Goal: Contribute content: Contribute content

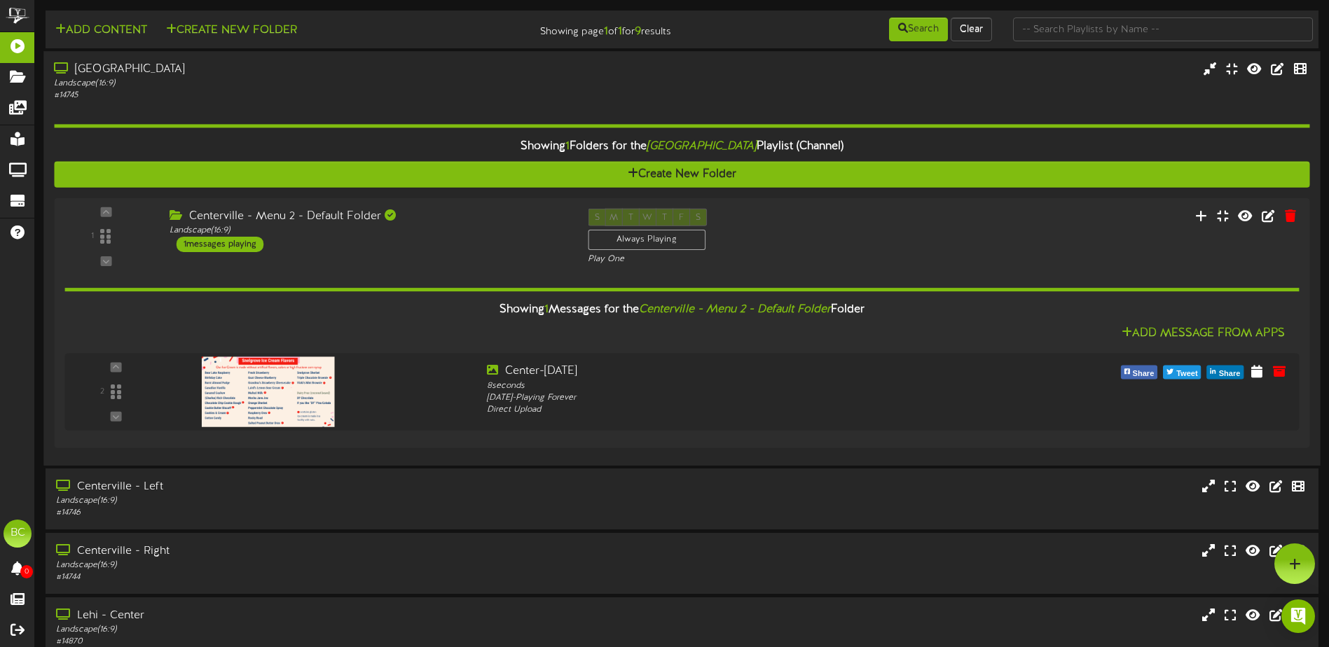
click at [664, 101] on div "[GEOGRAPHIC_DATA] Landscape ( 16:9 ) # 14745" at bounding box center [681, 82] width 1276 height 40
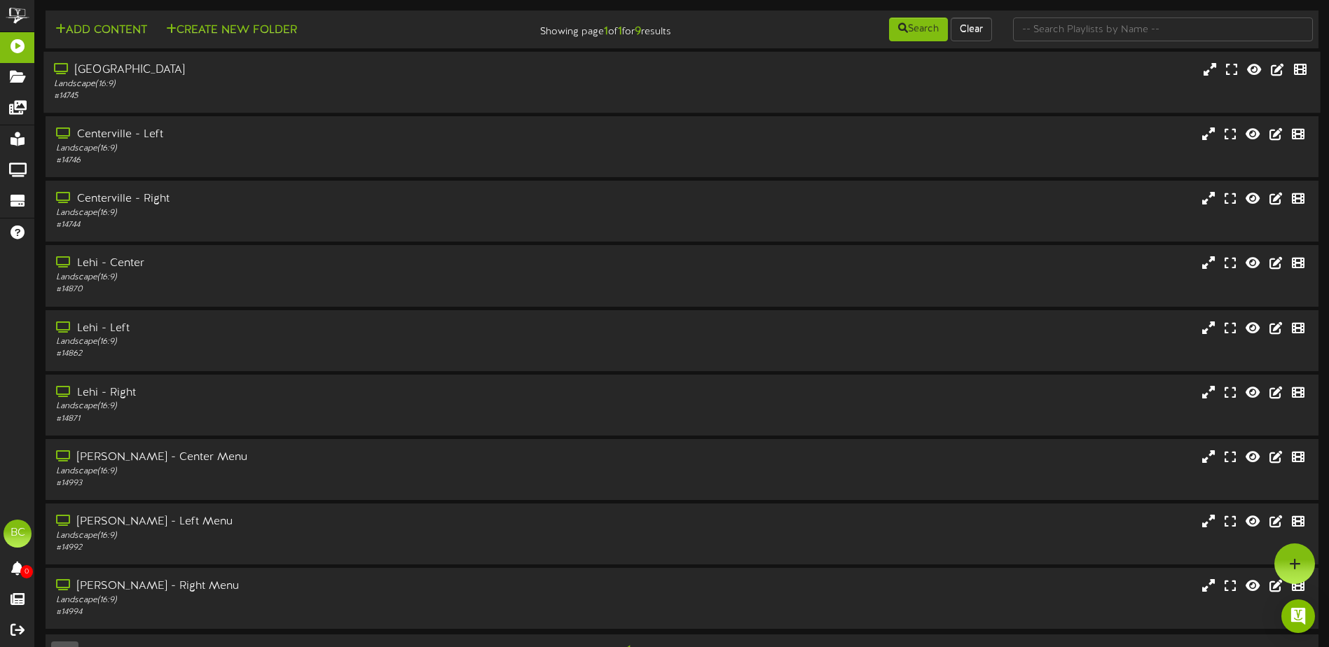
click at [785, 88] on div "[GEOGRAPHIC_DATA] Landscape ( 16:9 ) # 14745" at bounding box center [681, 82] width 1276 height 40
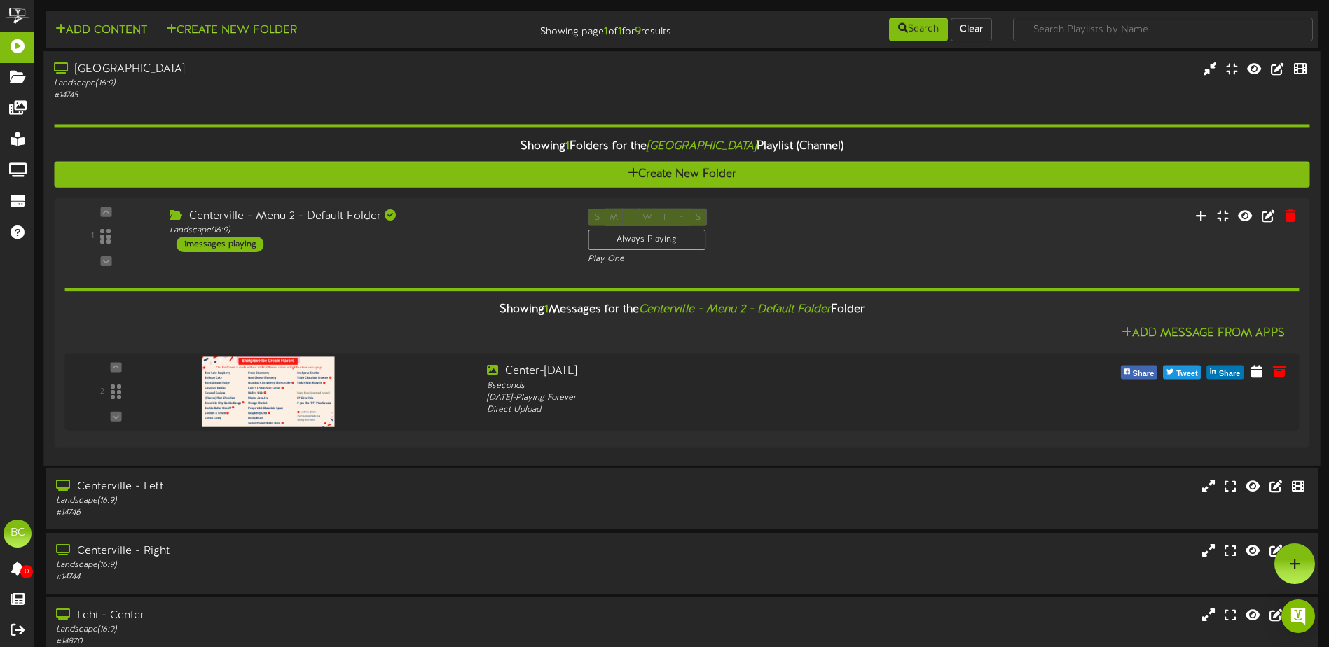
click at [432, 99] on div "# 14745" at bounding box center [309, 96] width 511 height 12
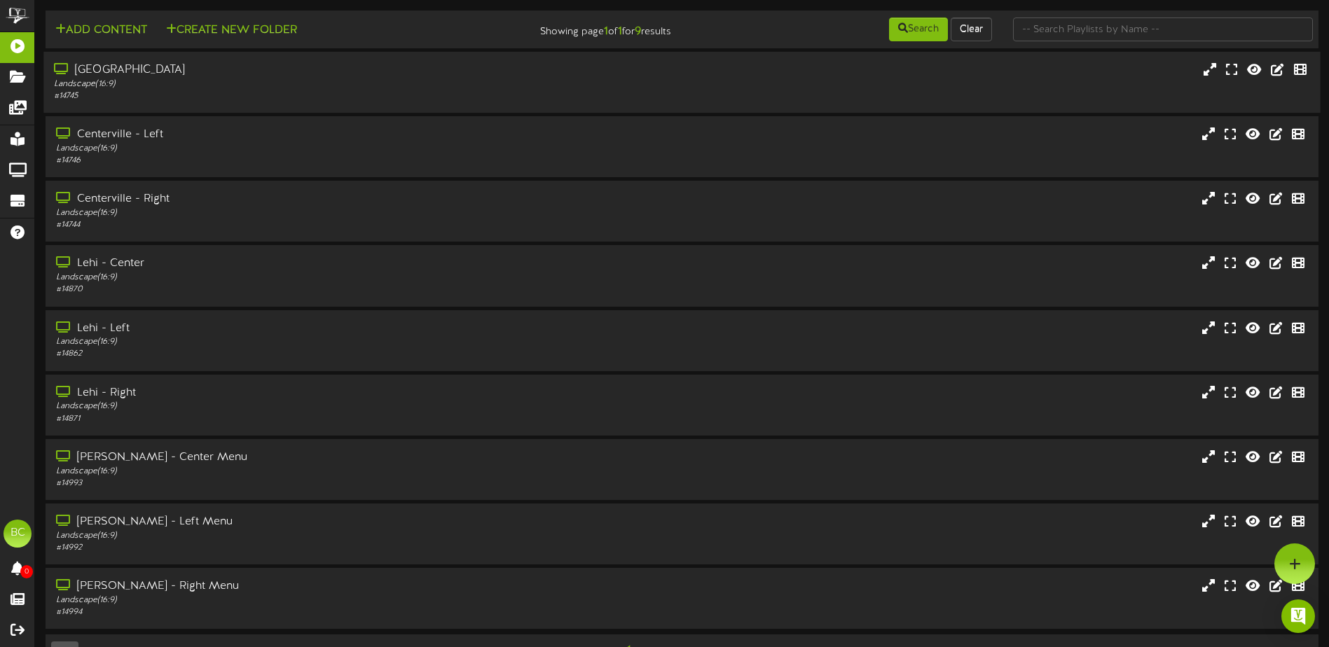
click at [175, 83] on div "Landscape ( 16:9 )" at bounding box center [309, 84] width 511 height 12
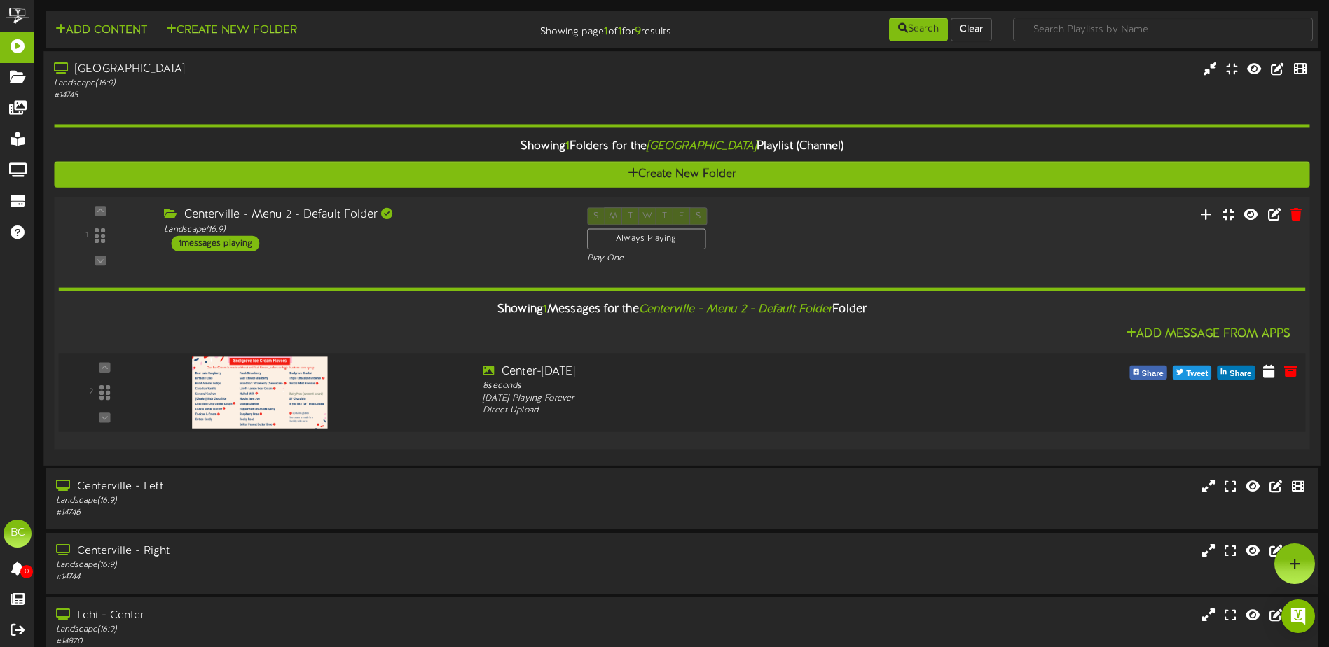
click at [273, 408] on img at bounding box center [259, 392] width 135 height 71
click at [1271, 375] on icon at bounding box center [1269, 370] width 14 height 15
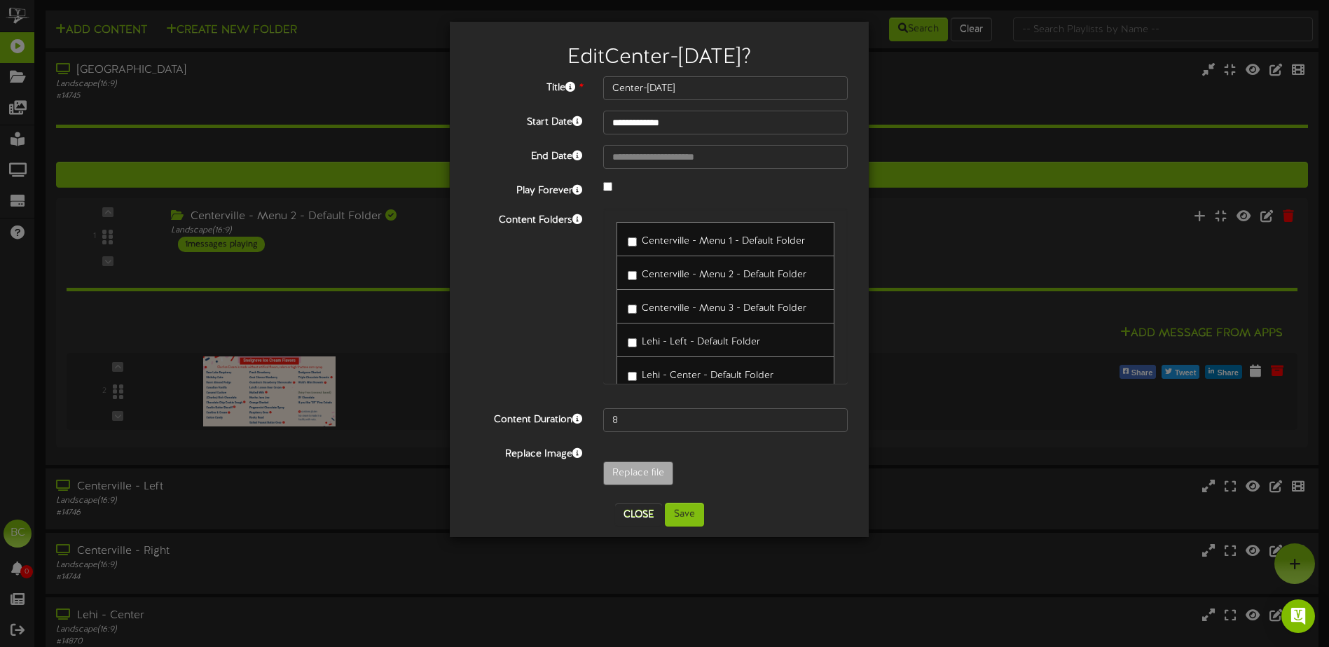
click at [318, 317] on div "**********" at bounding box center [664, 323] width 1329 height 647
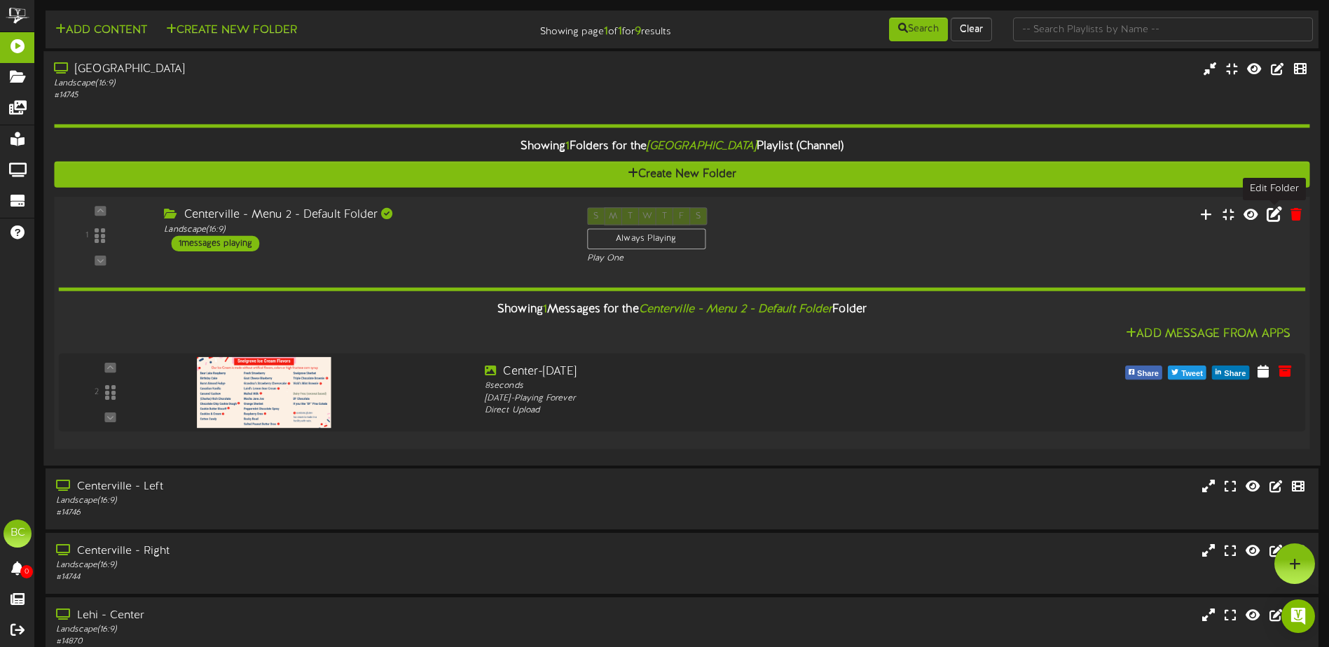
click at [1271, 216] on icon at bounding box center [1274, 214] width 15 height 15
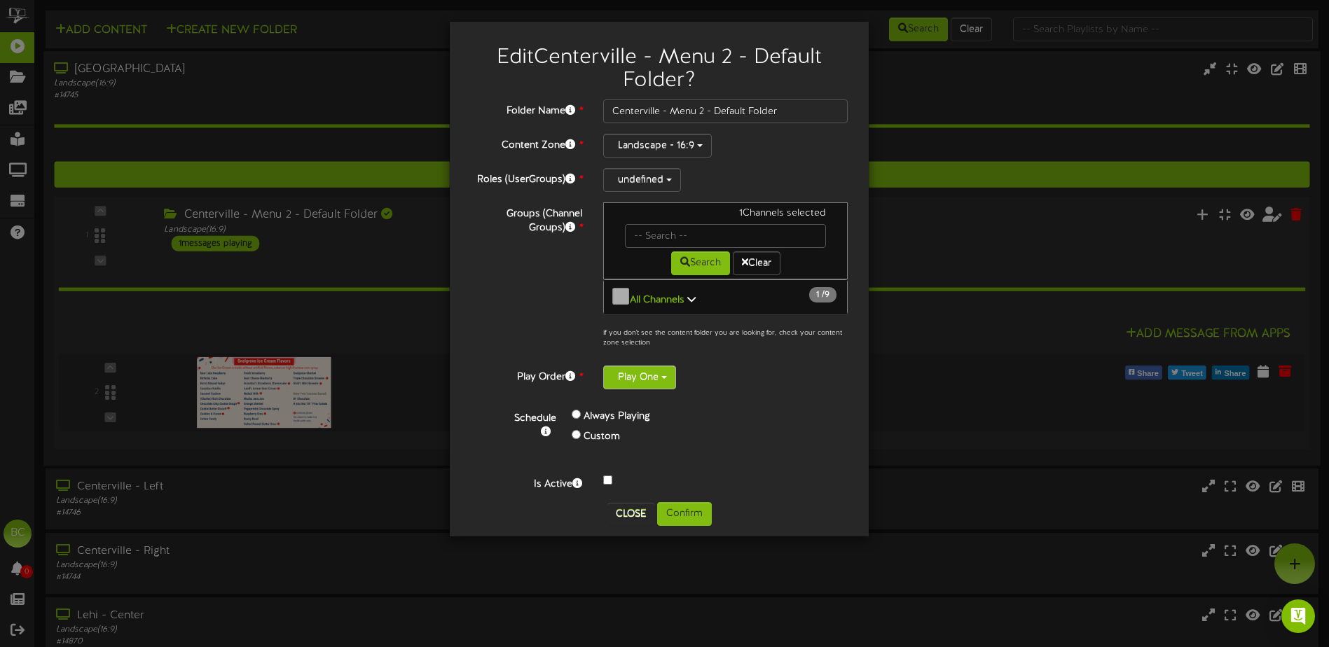
click at [669, 372] on button "Play One" at bounding box center [639, 378] width 73 height 24
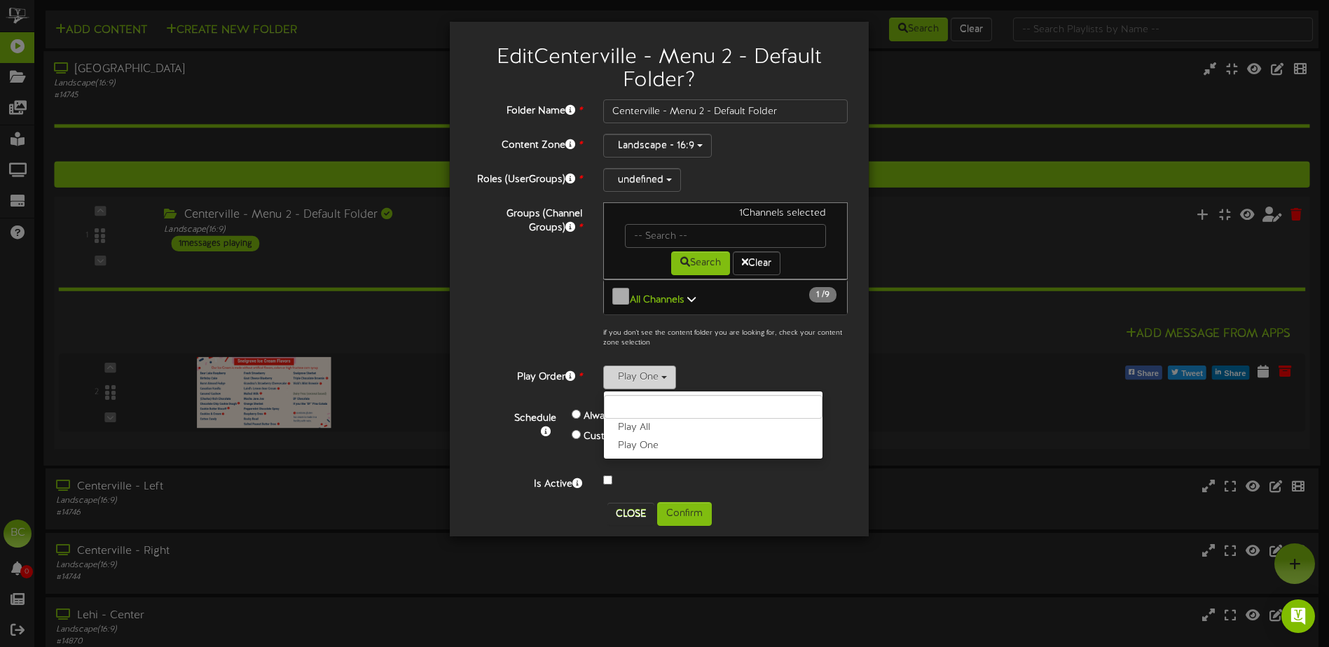
click at [666, 376] on span "button" at bounding box center [664, 377] width 6 height 3
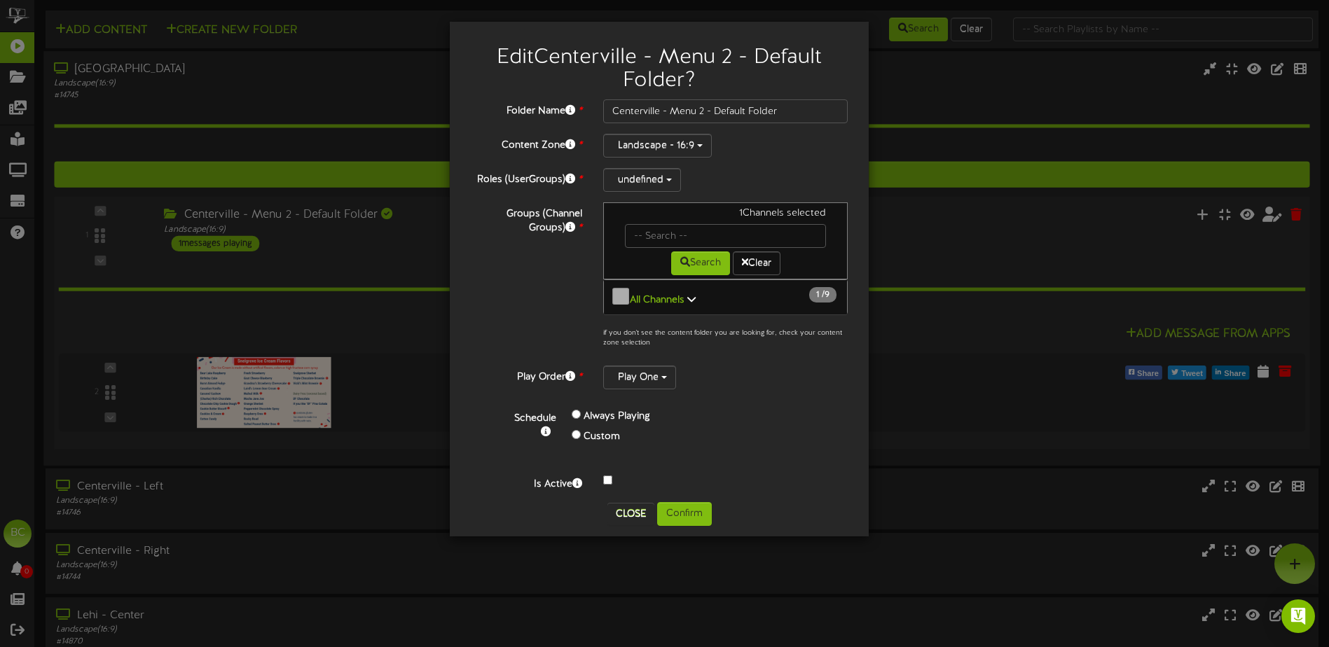
click at [738, 377] on div "Play One Play All Play One" at bounding box center [725, 378] width 244 height 24
click at [654, 366] on button "Play One" at bounding box center [639, 378] width 73 height 24
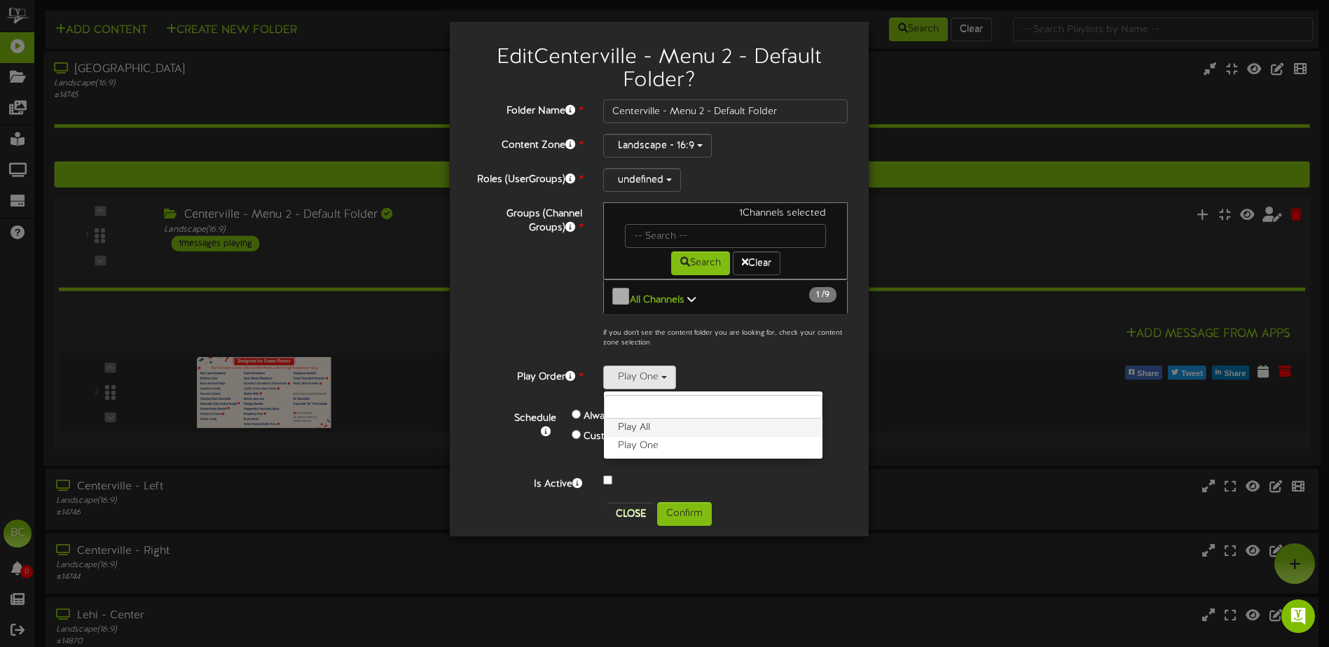
click at [658, 423] on label "Play All" at bounding box center [713, 428] width 219 height 18
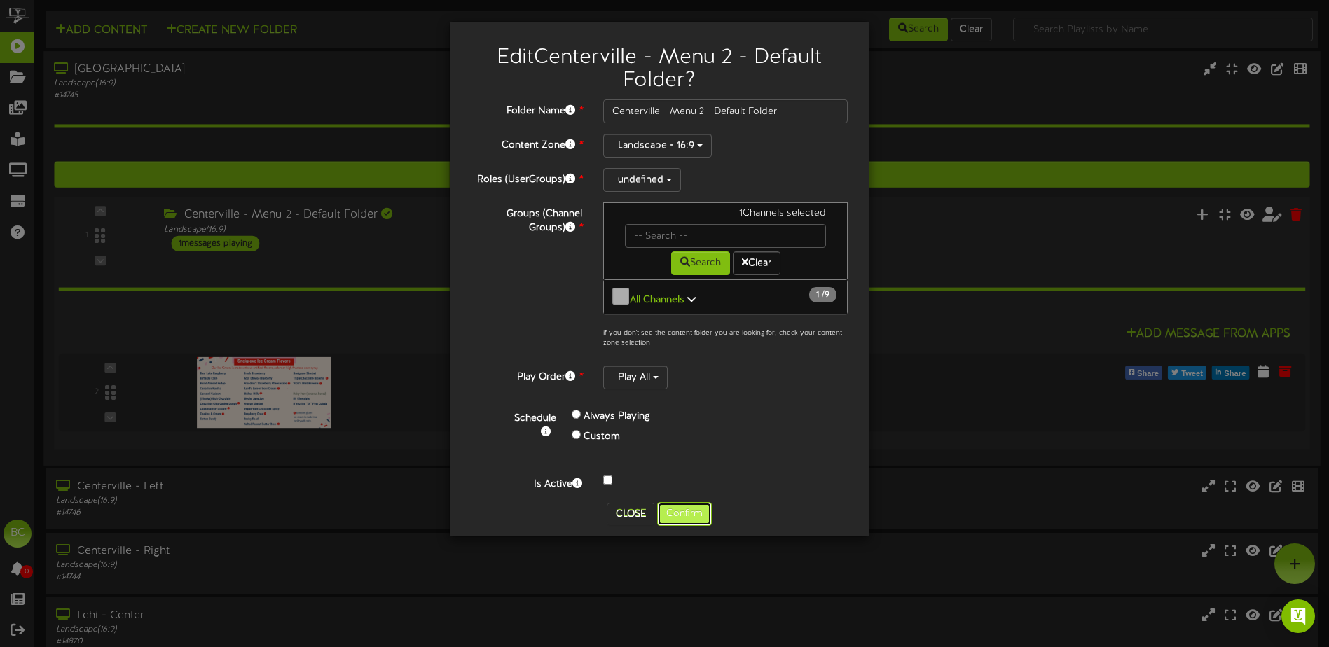
click at [689, 513] on button "Confirm" at bounding box center [684, 514] width 55 height 24
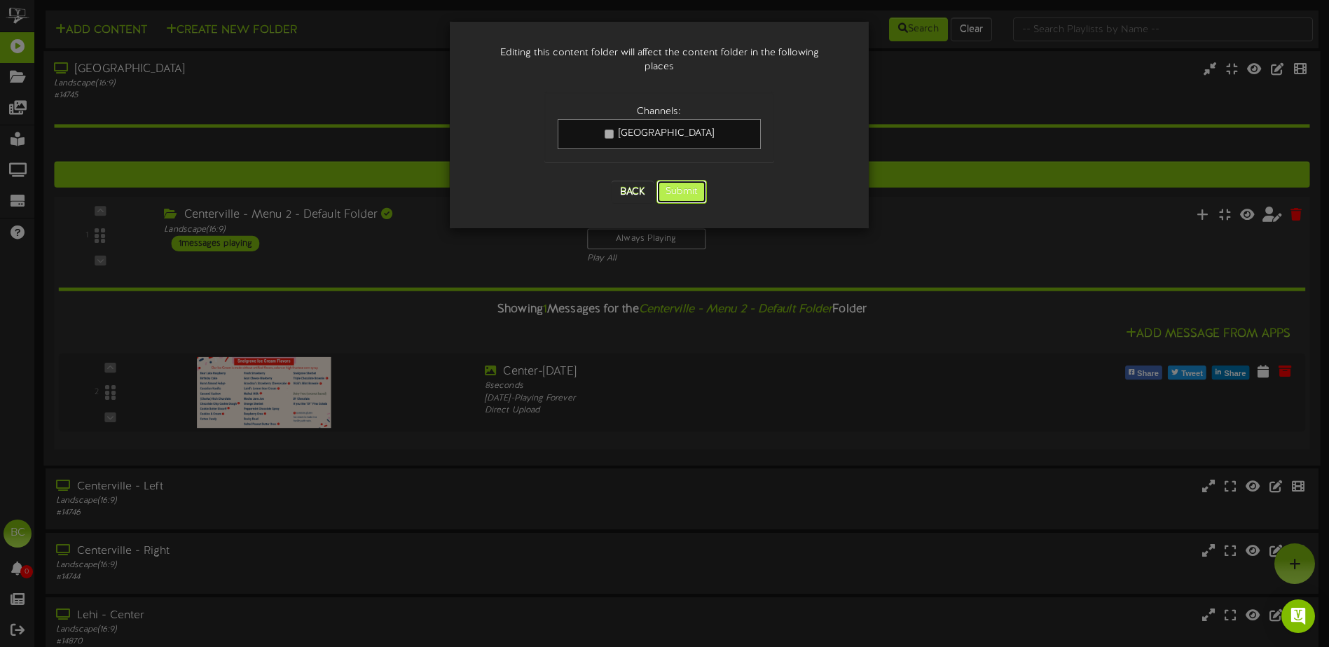
click at [678, 180] on button "Submit" at bounding box center [681, 192] width 50 height 24
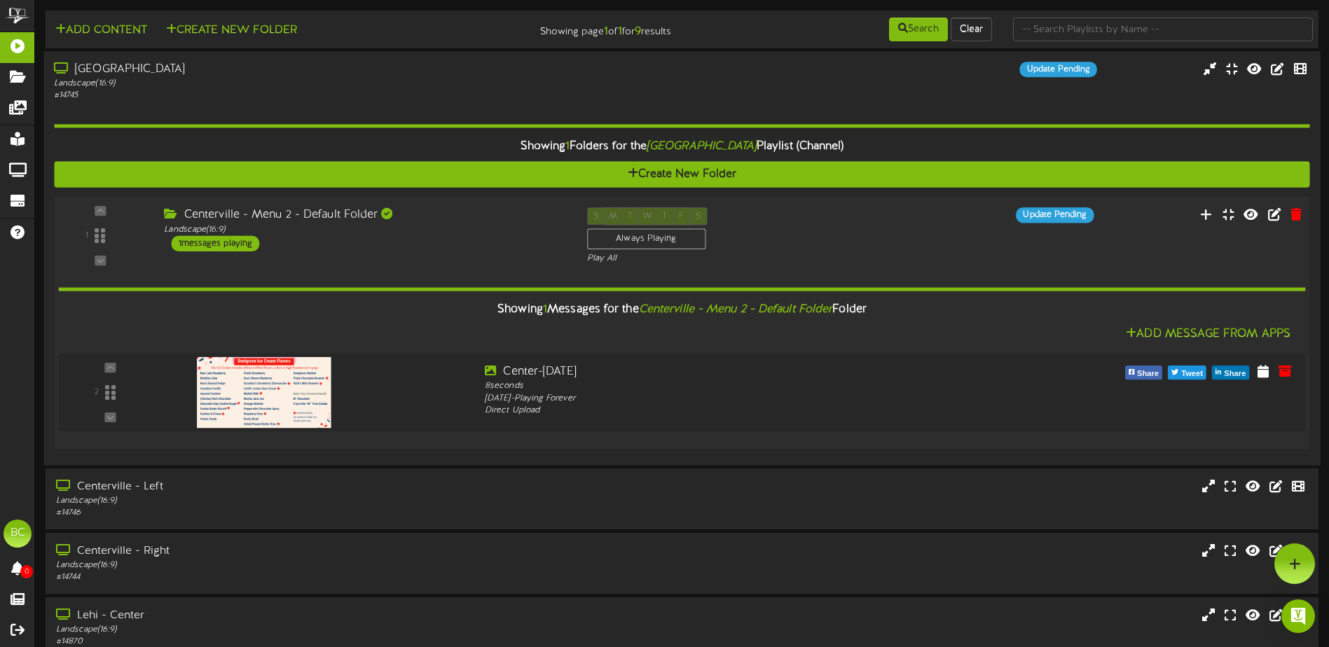
click at [796, 310] on icon "Centerville - Menu 2 - Default Folder" at bounding box center [736, 309] width 194 height 13
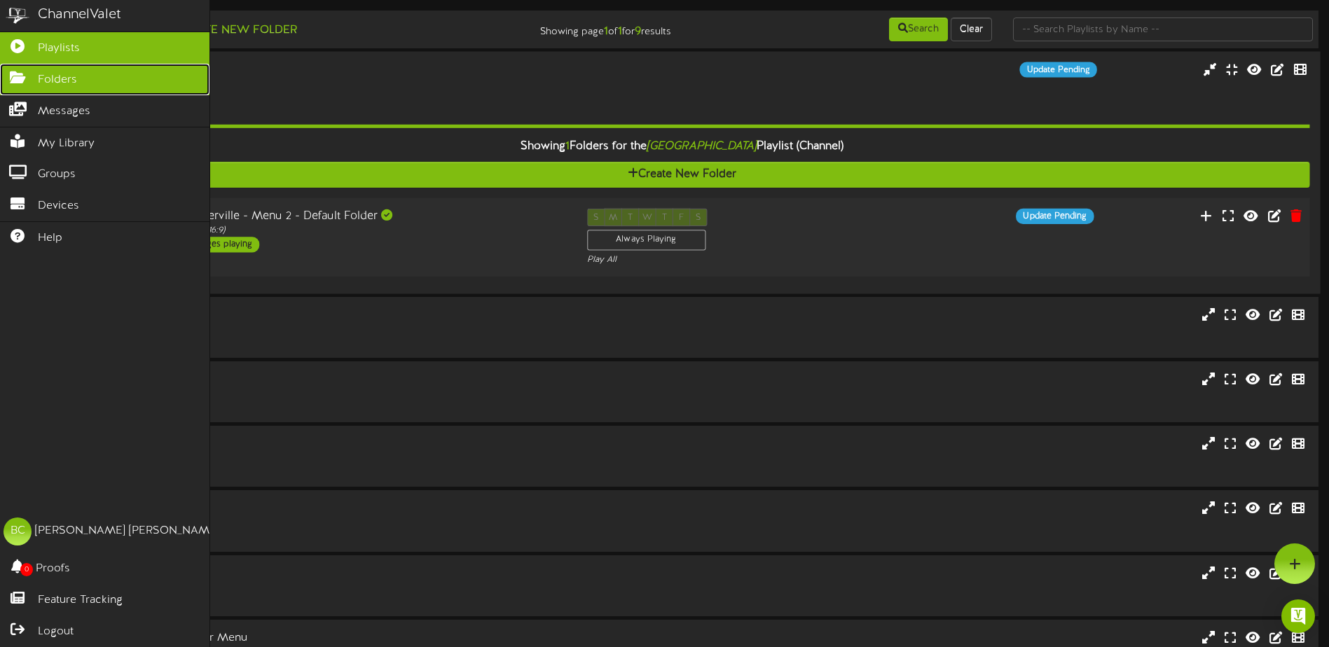
click at [55, 78] on span "Folders" at bounding box center [57, 80] width 39 height 16
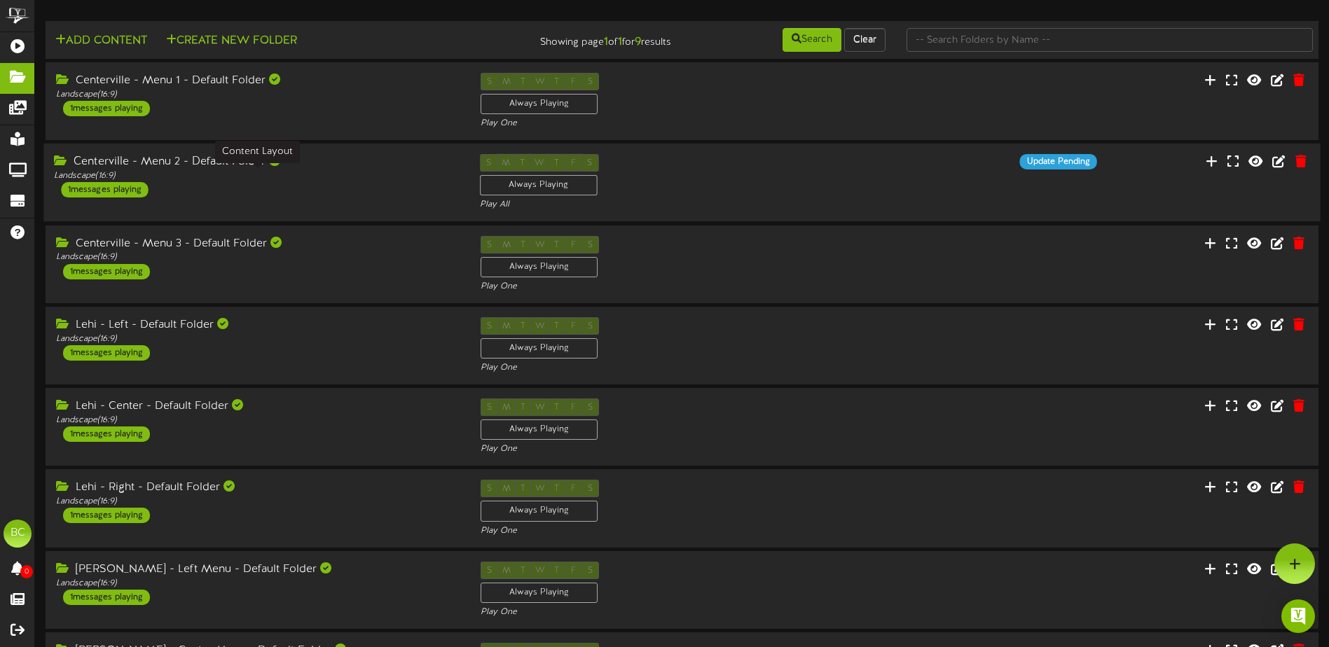
click at [189, 175] on div "Landscape ( 16:9 )" at bounding box center [256, 176] width 404 height 12
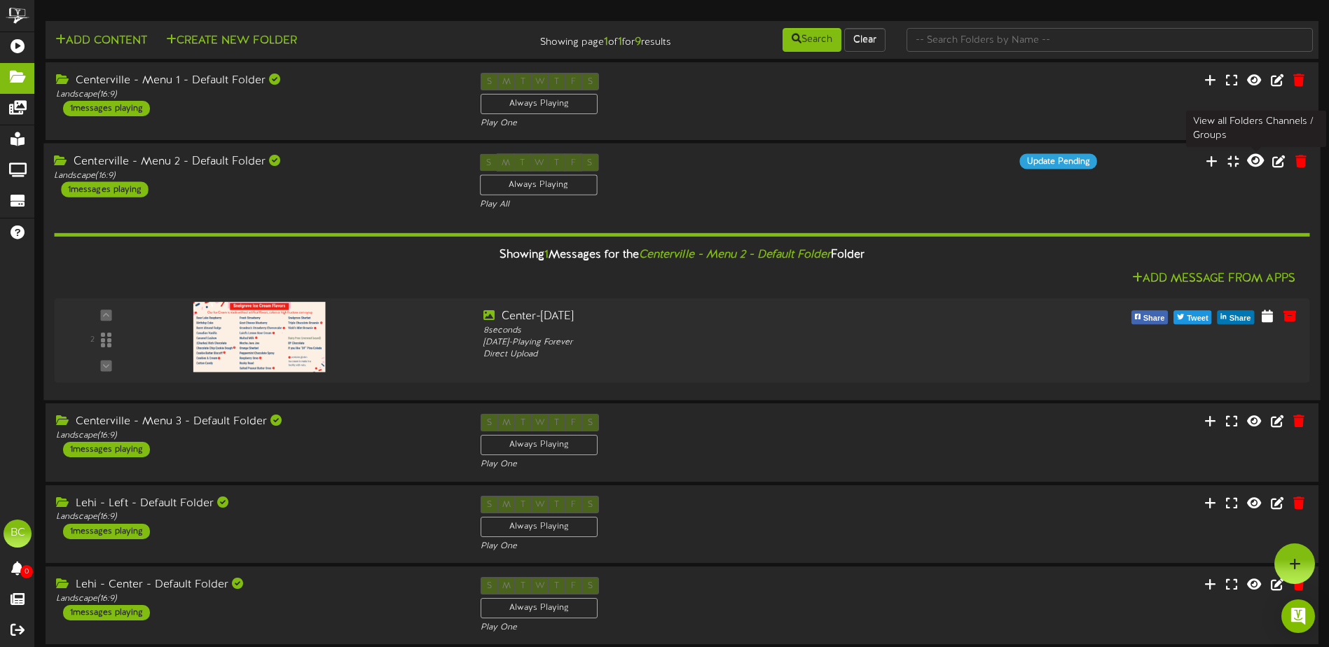
click at [1257, 161] on icon at bounding box center [1255, 160] width 17 height 15
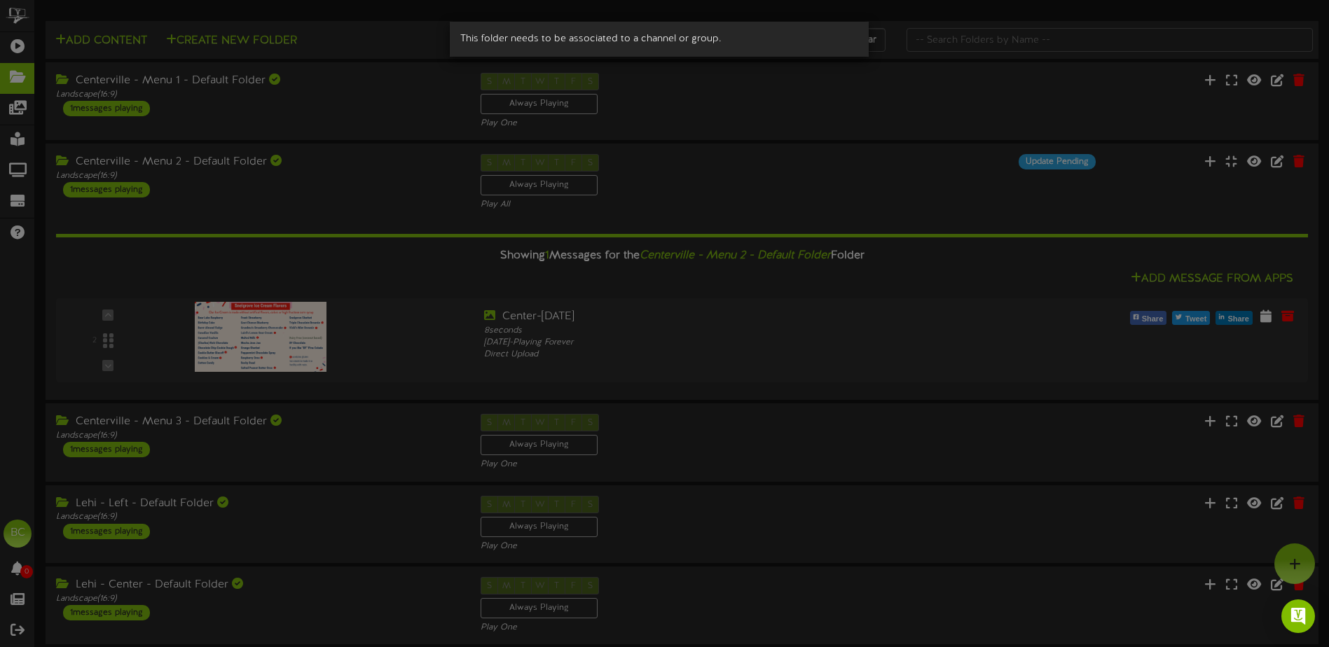
click at [1180, 200] on div "This folder needs to be associated to a channel or group." at bounding box center [664, 323] width 1329 height 647
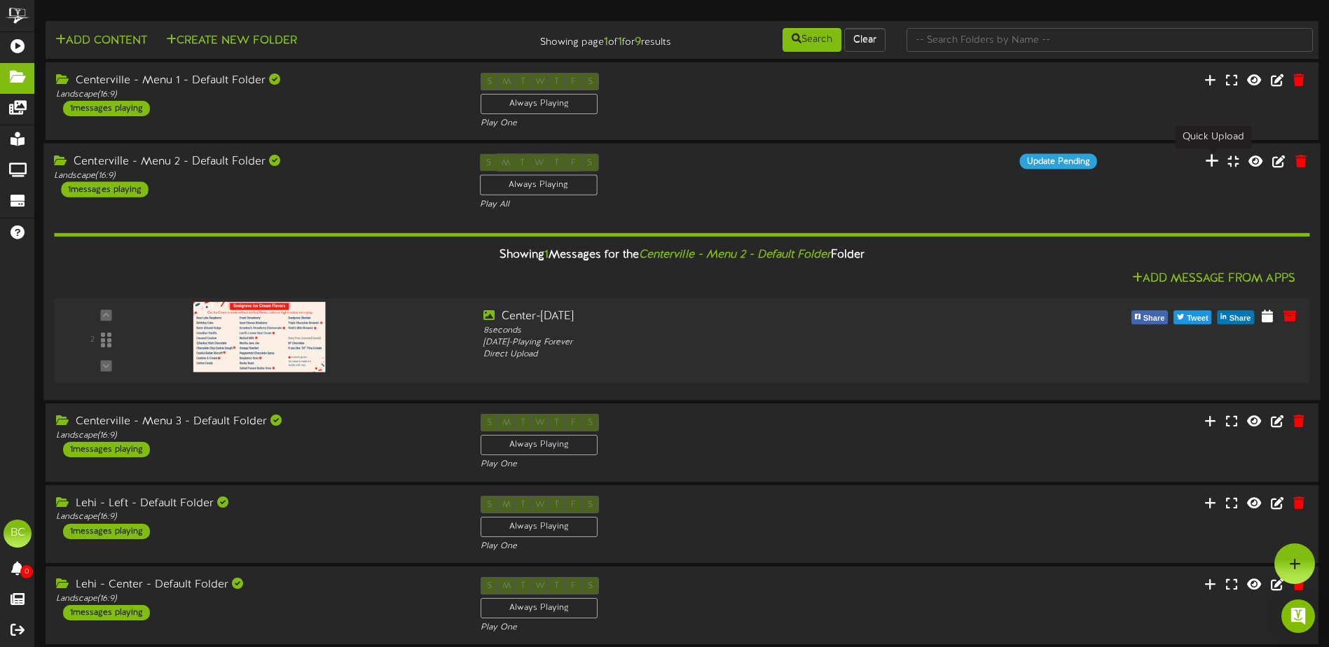
click at [1211, 162] on icon at bounding box center [1212, 160] width 14 height 15
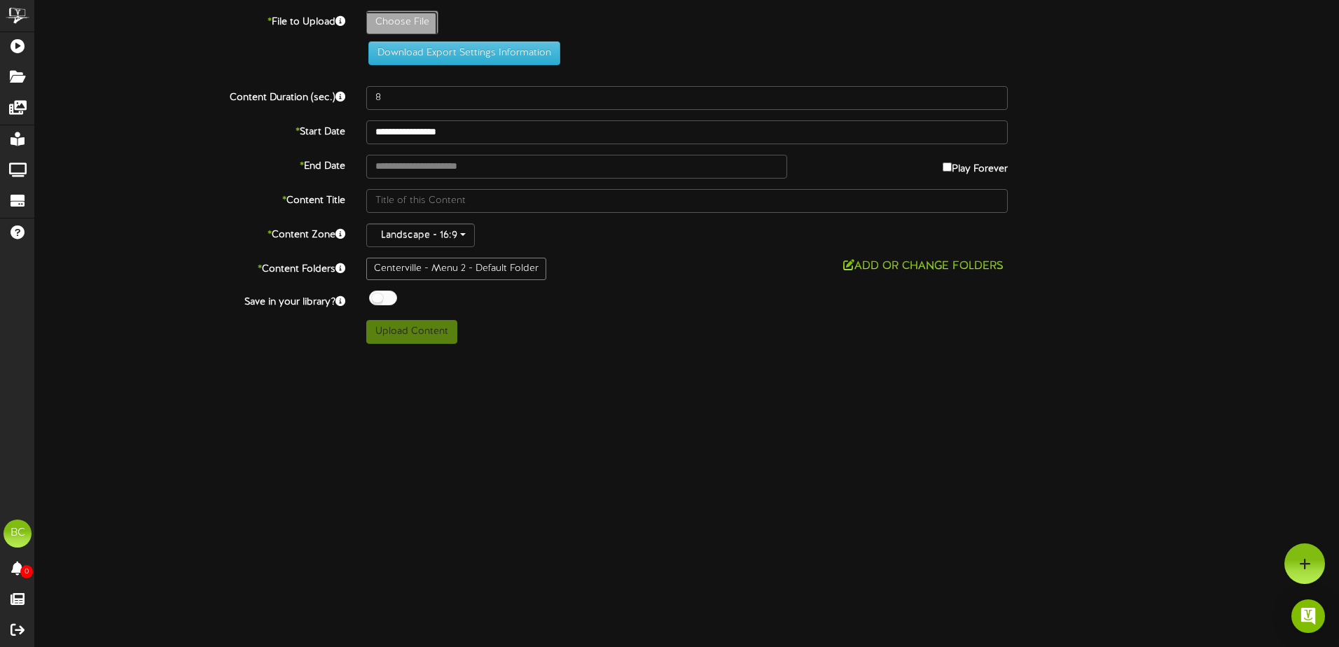
type input "**********"
type input "IceCreamFlavorsIndoorScreen2025-09"
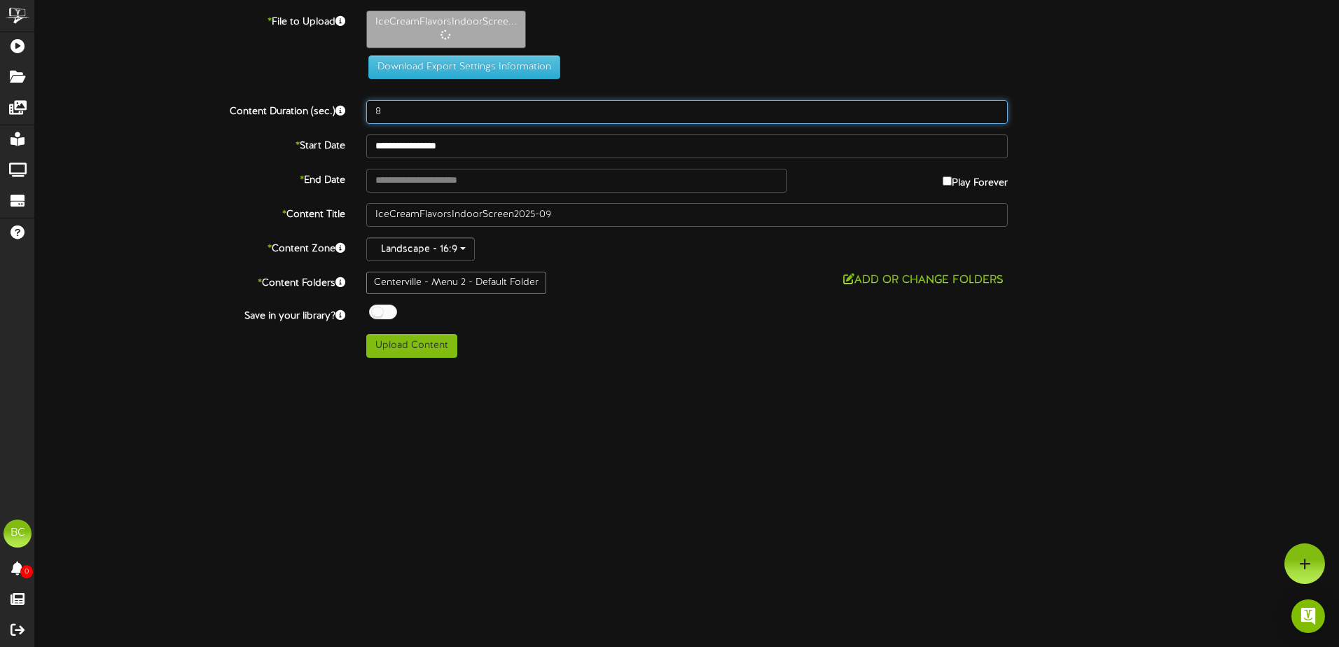
drag, startPoint x: 390, startPoint y: 112, endPoint x: 363, endPoint y: 109, distance: 27.5
click at [363, 109] on div "8" at bounding box center [687, 112] width 663 height 24
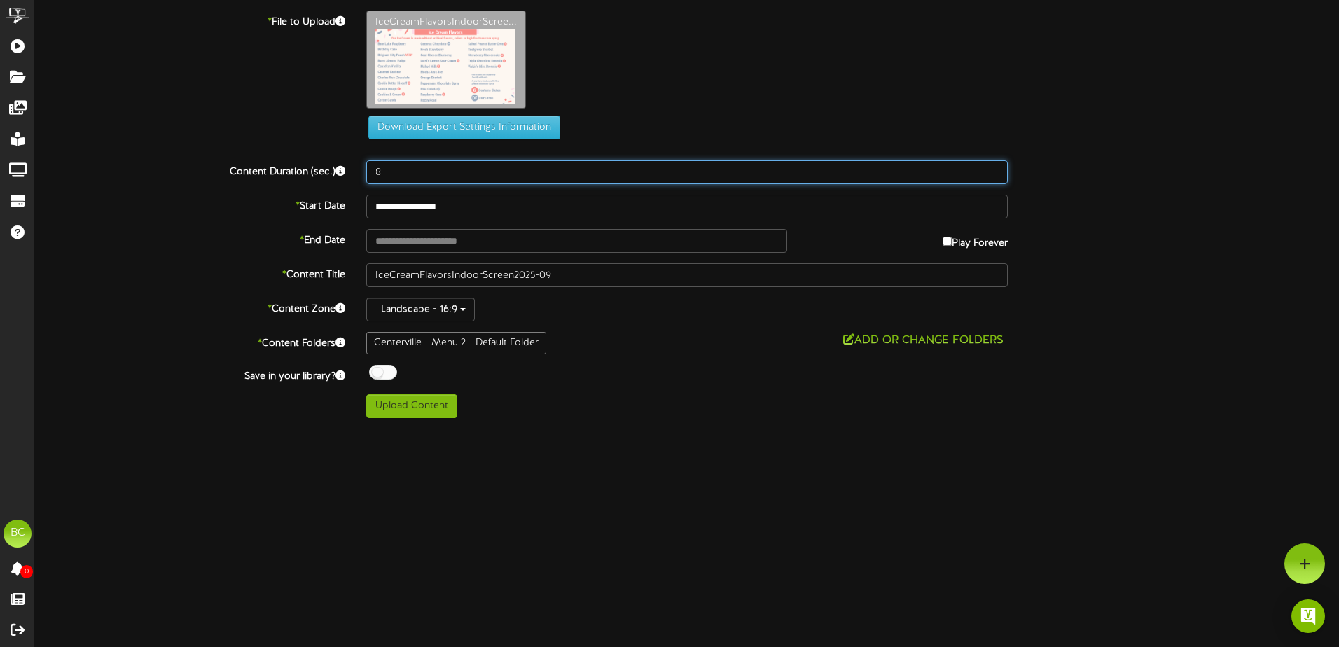
click at [383, 172] on input "8" at bounding box center [687, 172] width 642 height 24
drag, startPoint x: 388, startPoint y: 174, endPoint x: 372, endPoint y: 173, distance: 16.2
click at [372, 173] on input "8" at bounding box center [687, 172] width 642 height 24
type input "3"
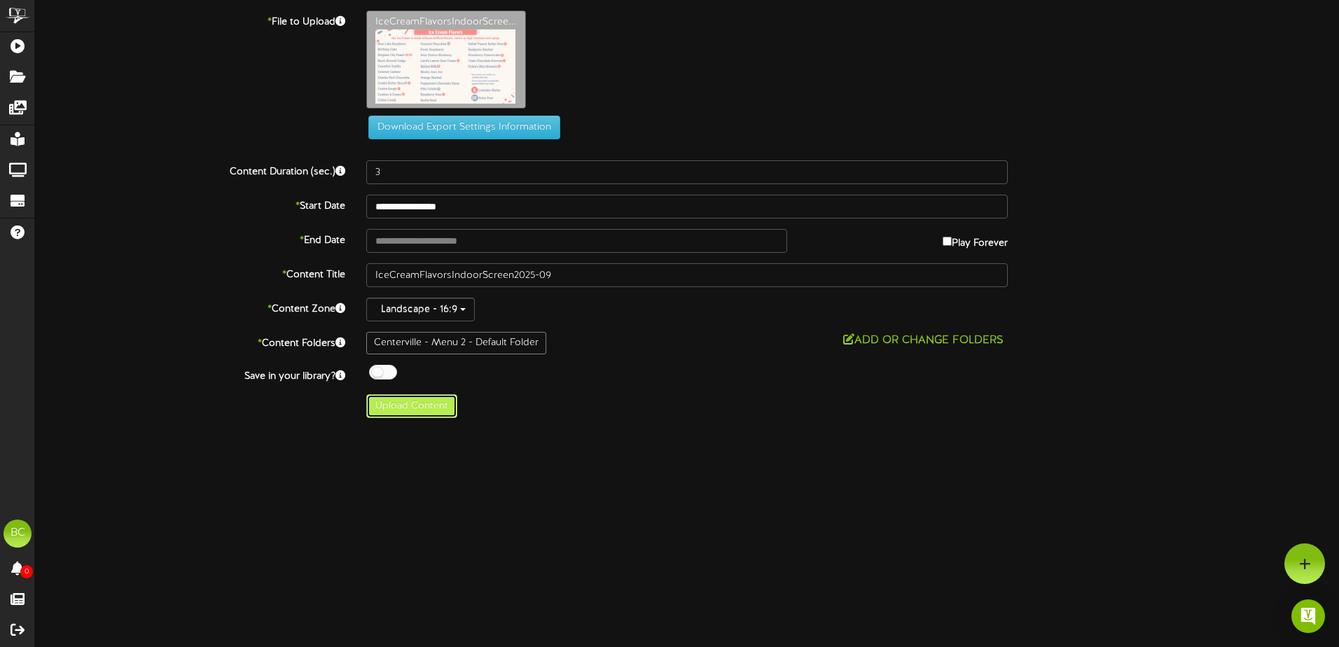
click at [401, 410] on button "Upload Content" at bounding box center [411, 406] width 91 height 24
type input "**********"
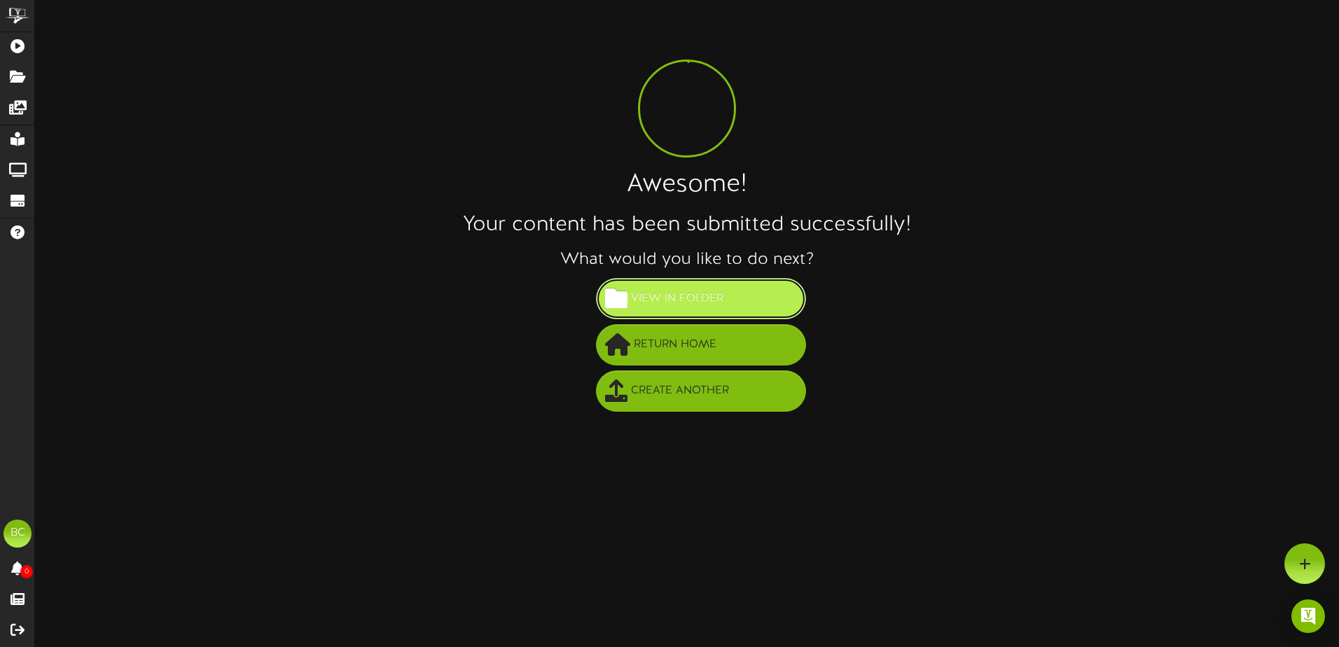
click at [645, 301] on span "View in Folder" at bounding box center [677, 298] width 99 height 23
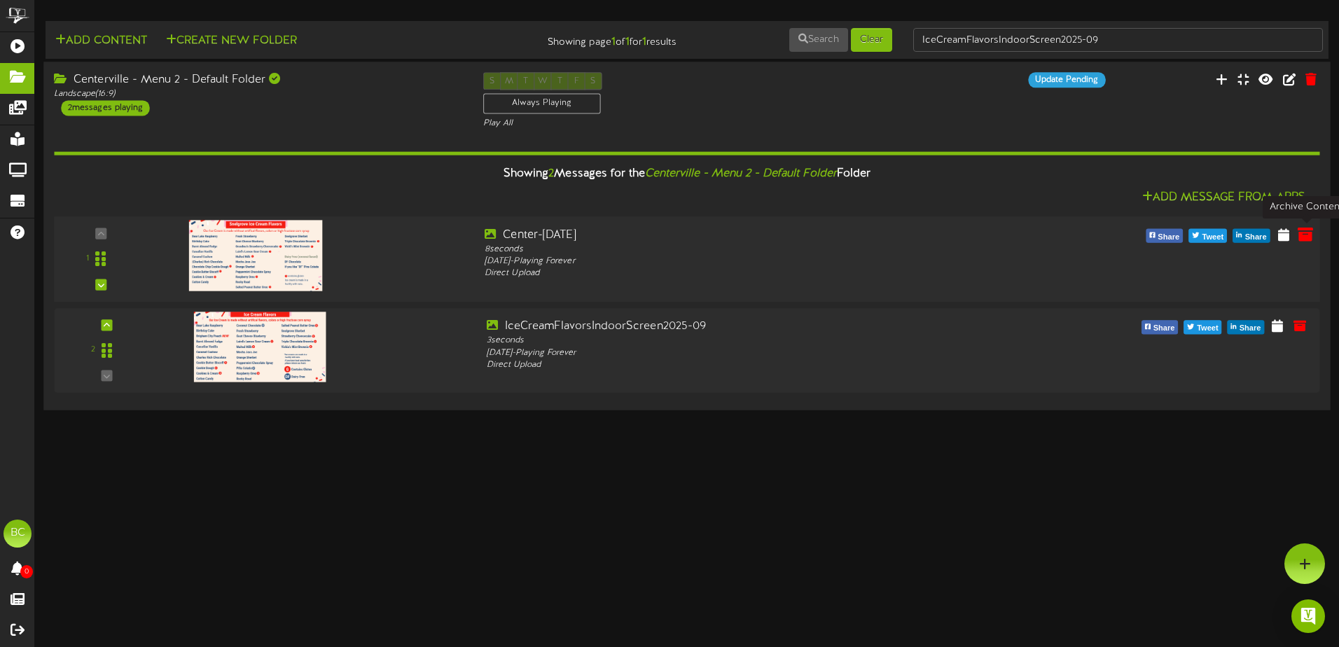
click at [1308, 237] on icon at bounding box center [1305, 233] width 15 height 15
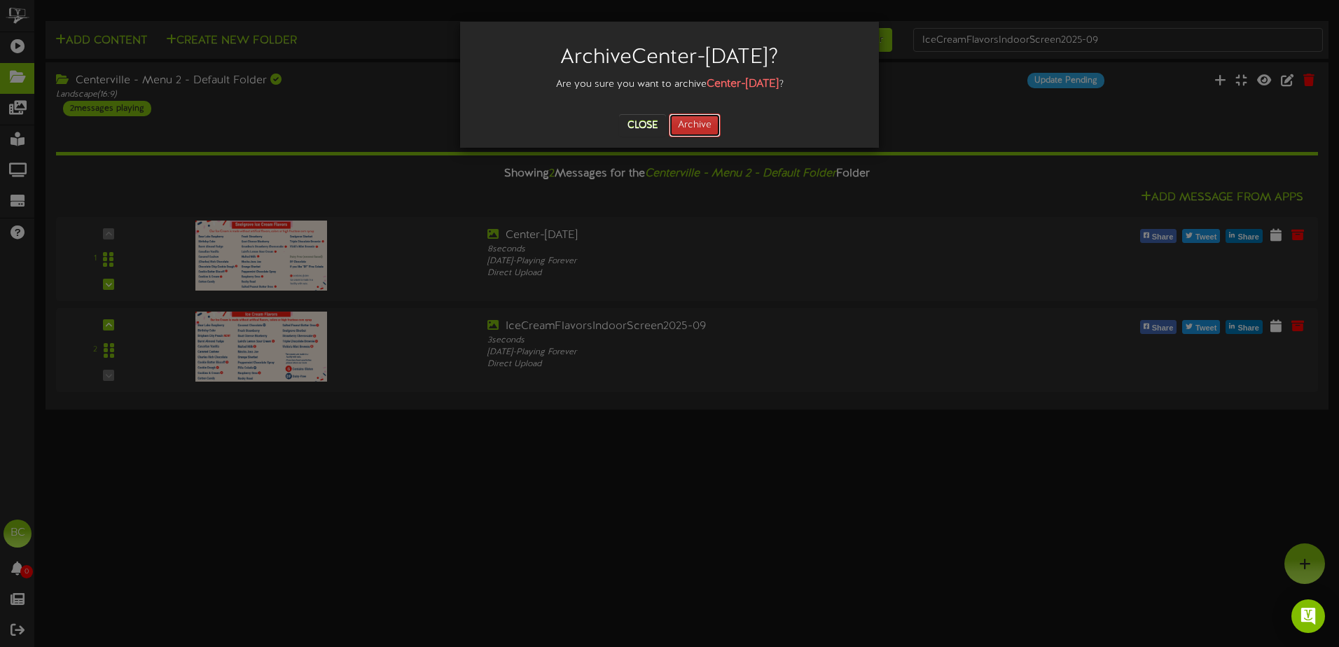
click at [694, 128] on button "Archive" at bounding box center [695, 125] width 52 height 24
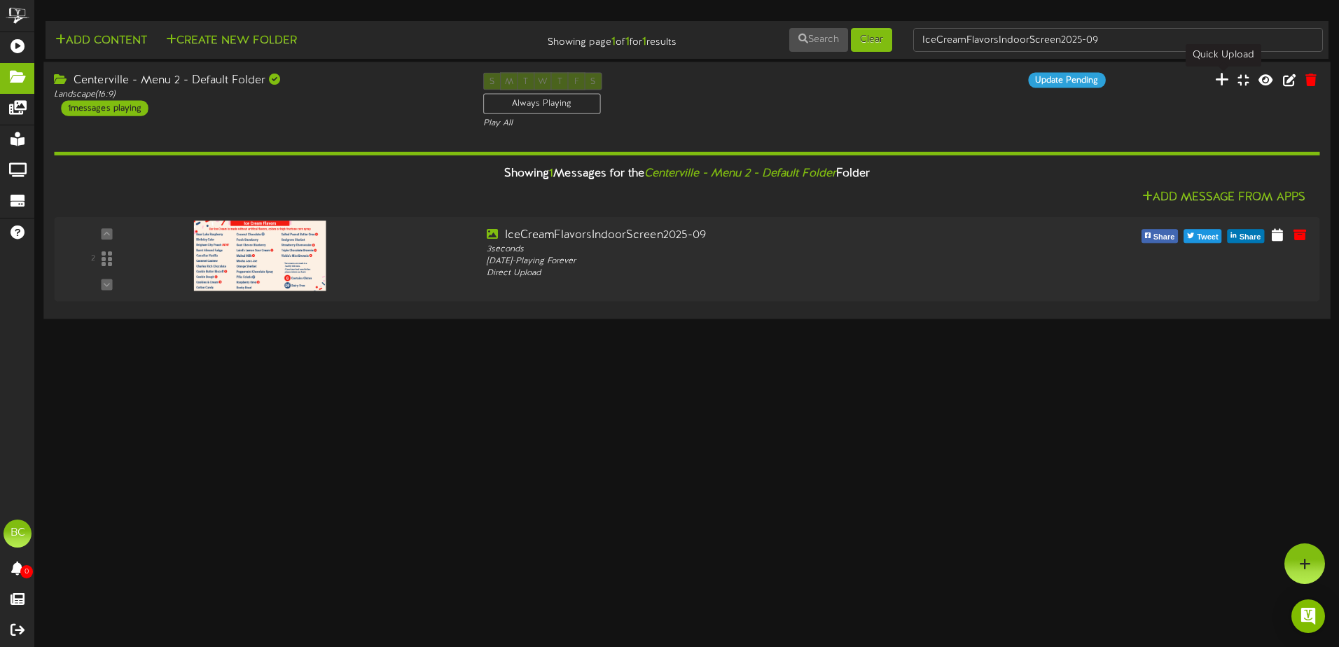
click at [1224, 80] on icon at bounding box center [1222, 78] width 14 height 15
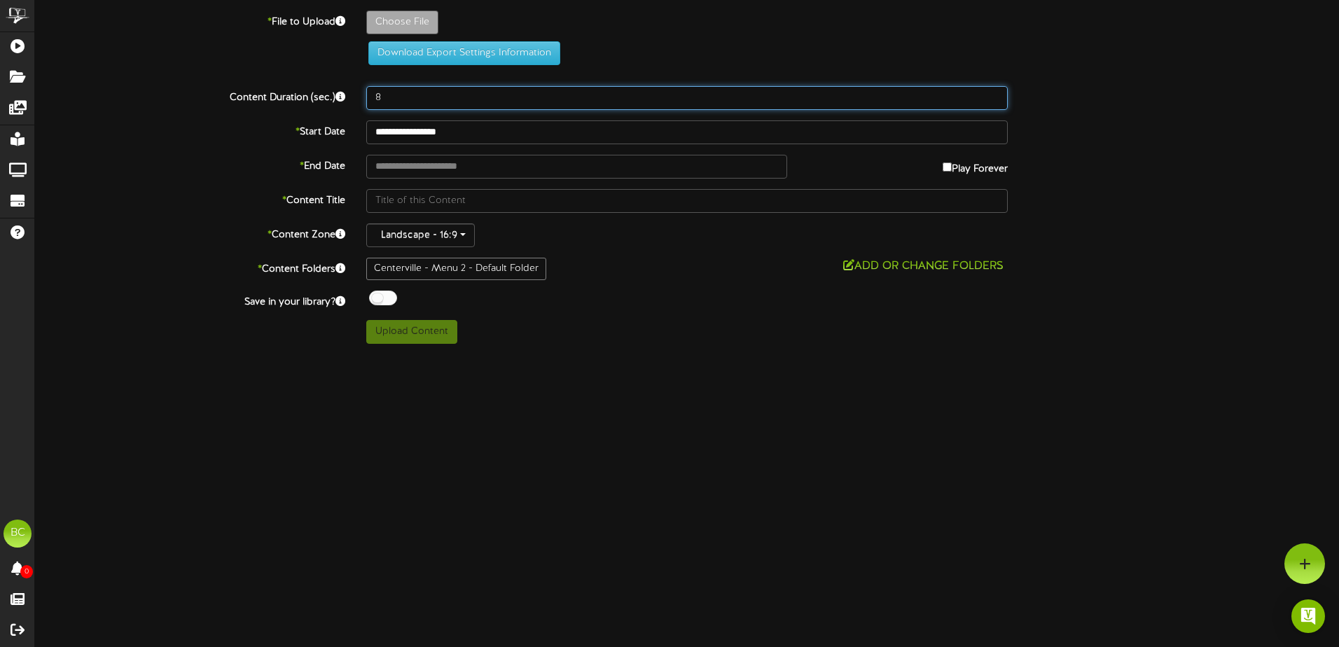
drag, startPoint x: 401, startPoint y: 97, endPoint x: 343, endPoint y: 97, distance: 58.1
click at [343, 97] on div "Content Duration (sec.) 8" at bounding box center [687, 98] width 1325 height 24
type input "1"
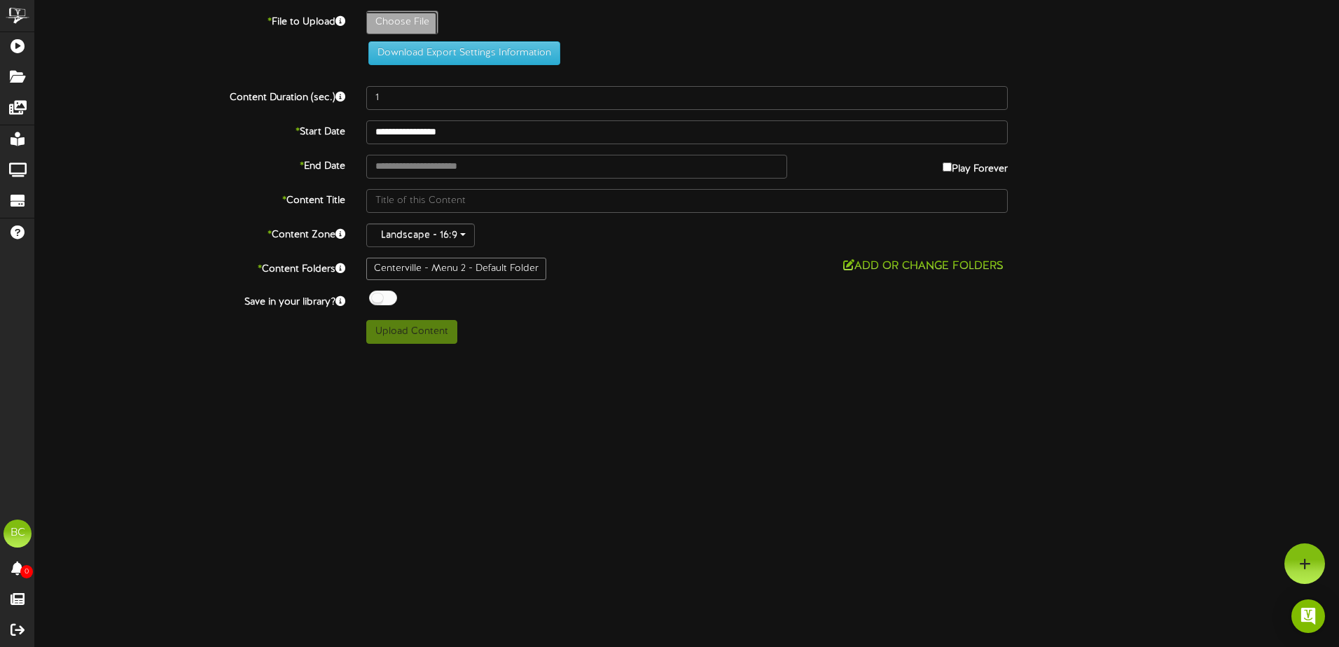
type input "**********"
type input "IceCreamFlavorsIndoorScreen2025-09withoutNEW"
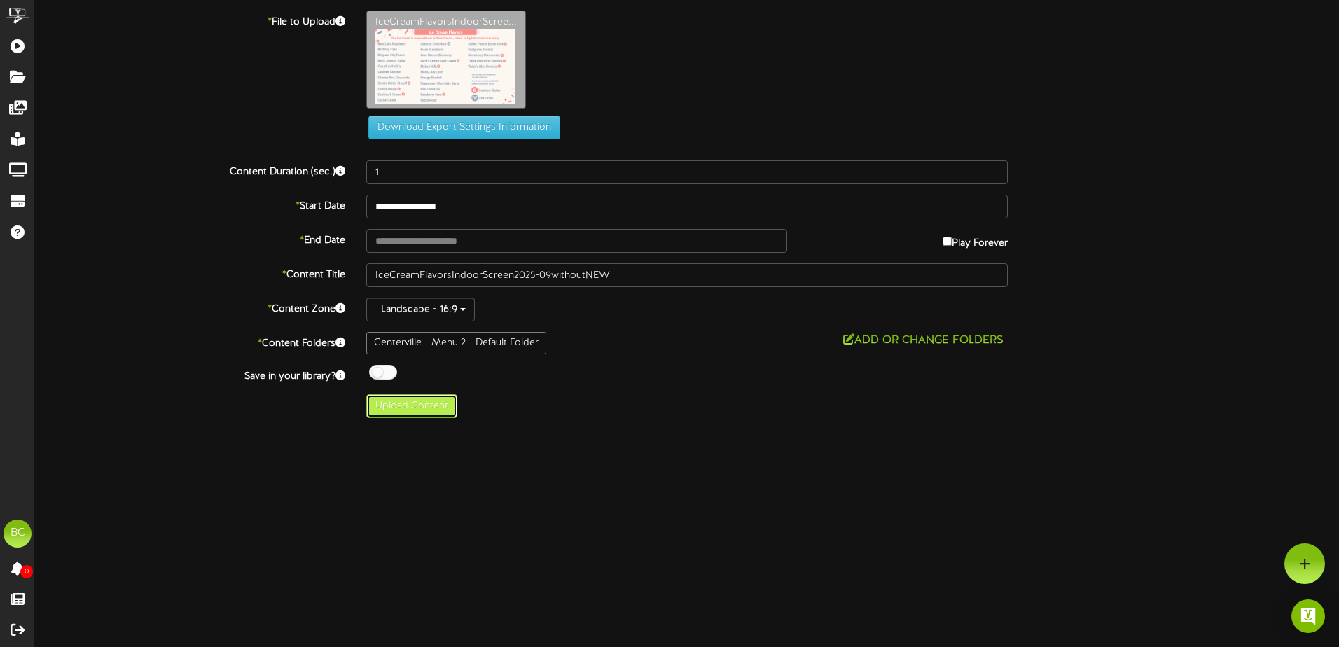
click at [417, 410] on button "Upload Content" at bounding box center [411, 406] width 91 height 24
type input "**********"
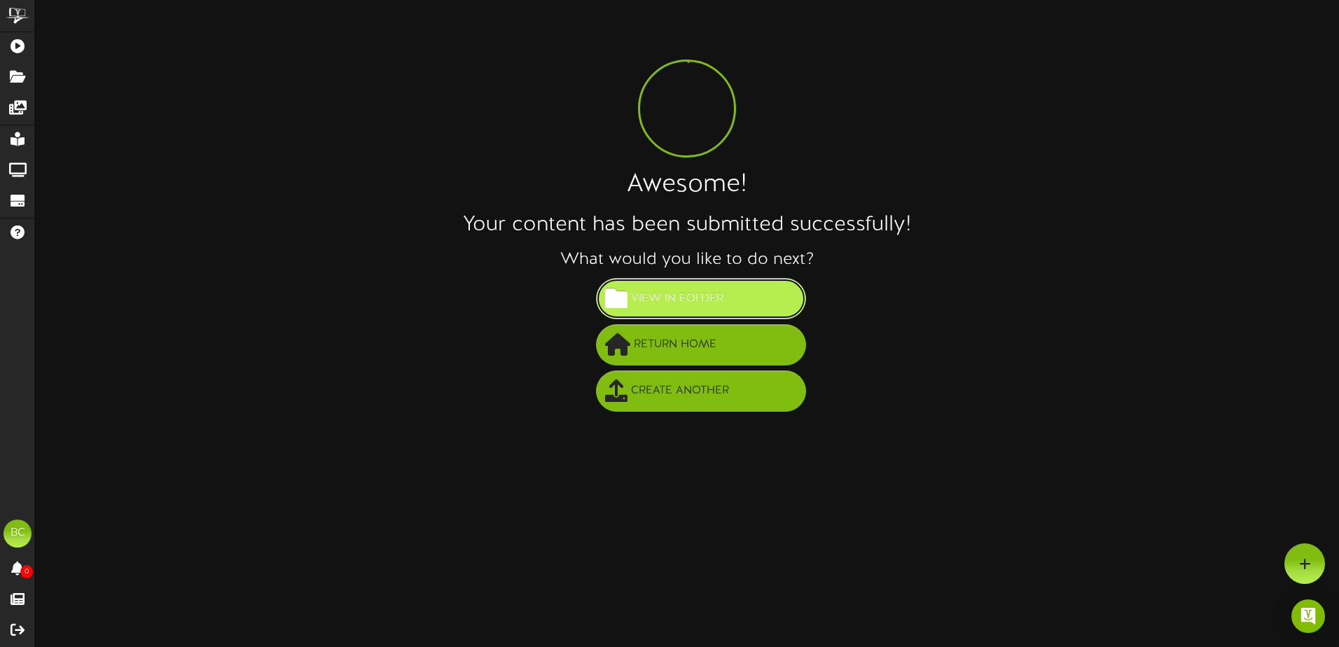
click at [679, 305] on span "View in Folder" at bounding box center [677, 298] width 99 height 23
